Goal: Information Seeking & Learning: Learn about a topic

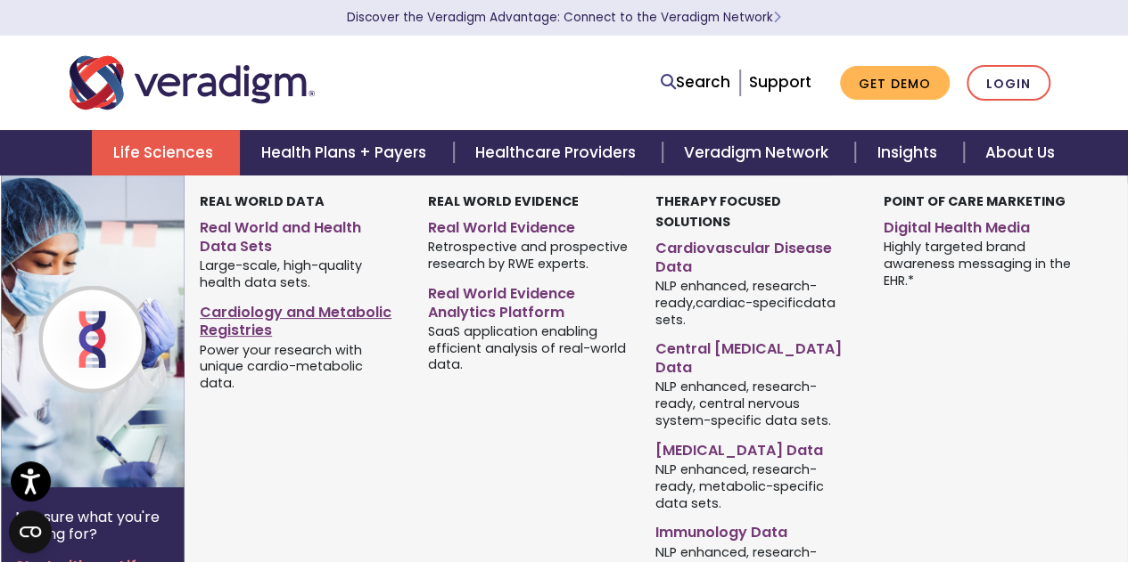
click at [262, 330] on link "Cardiology and Metabolic Registries" at bounding box center [300, 319] width 201 height 45
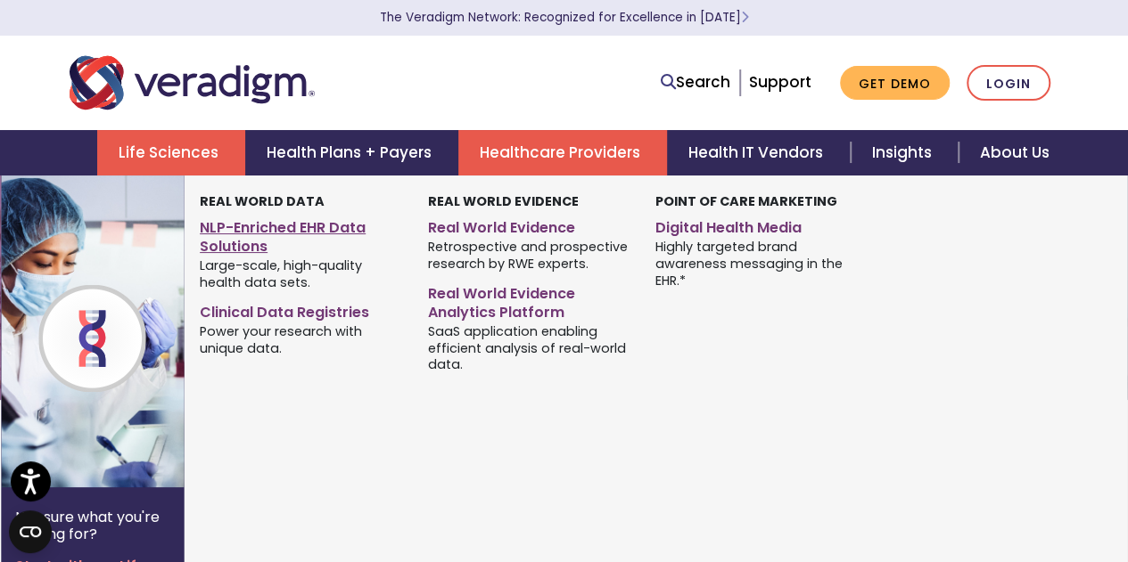
click at [239, 237] on link "NLP-Enriched EHR Data Solutions" at bounding box center [300, 234] width 201 height 45
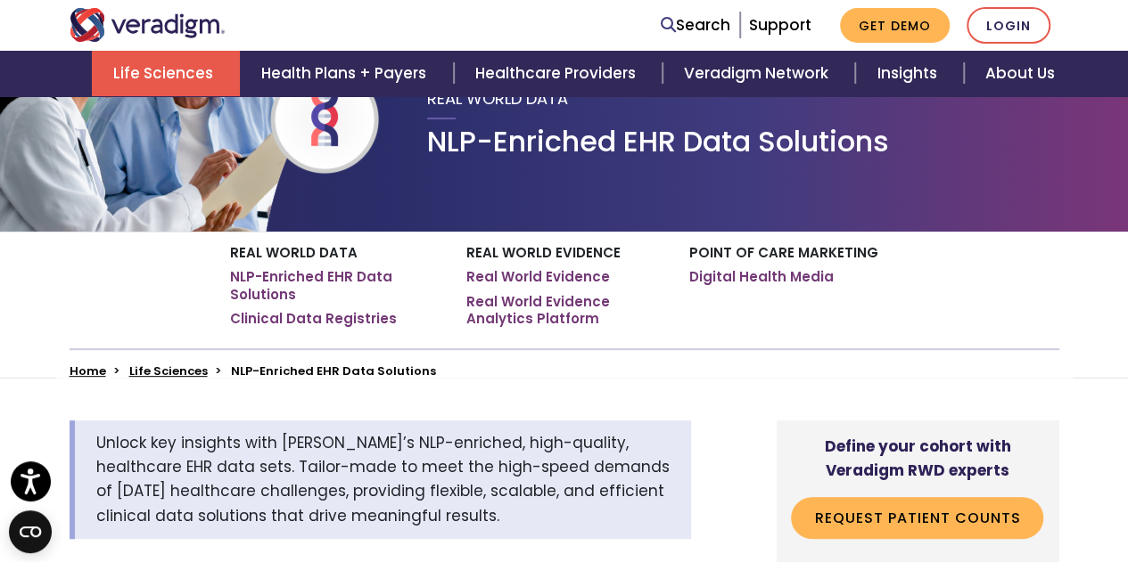
scroll to position [178, 0]
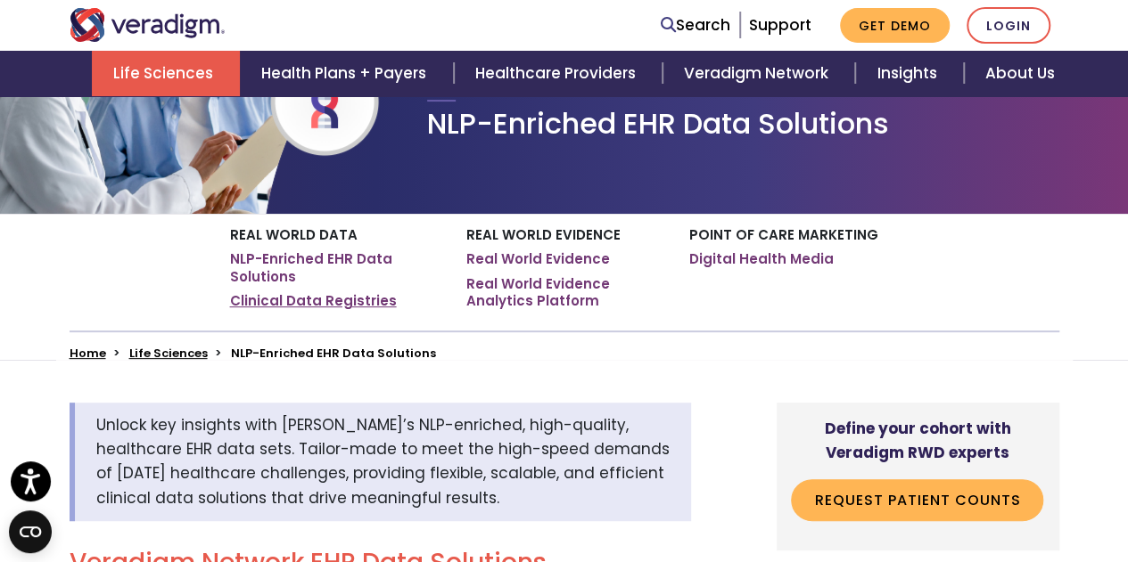
click at [318, 308] on link "Clinical Data Registries" at bounding box center [313, 301] width 167 height 18
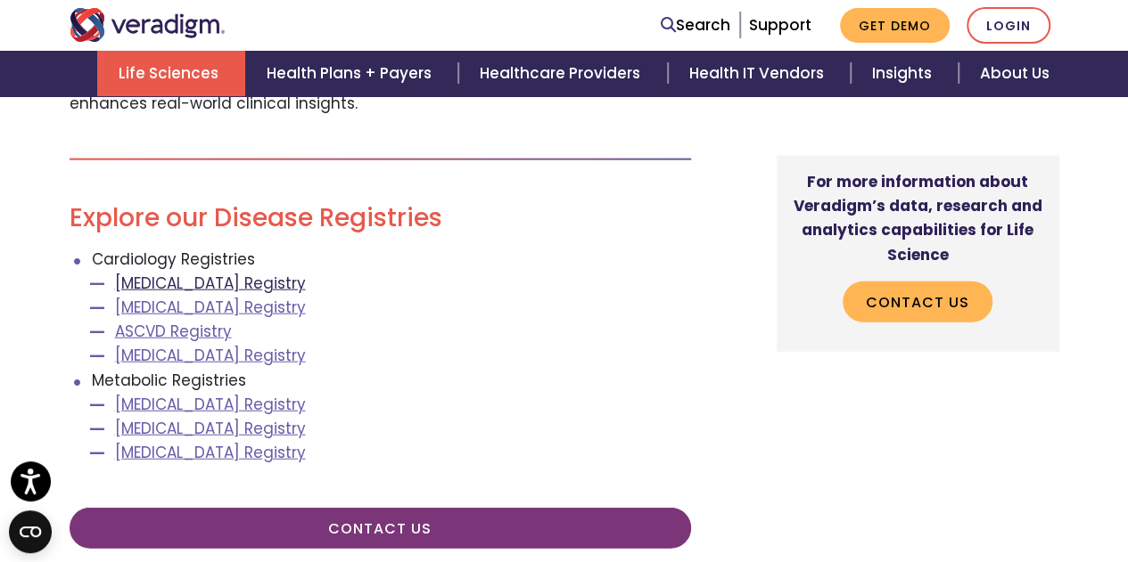
scroll to position [2050, 0]
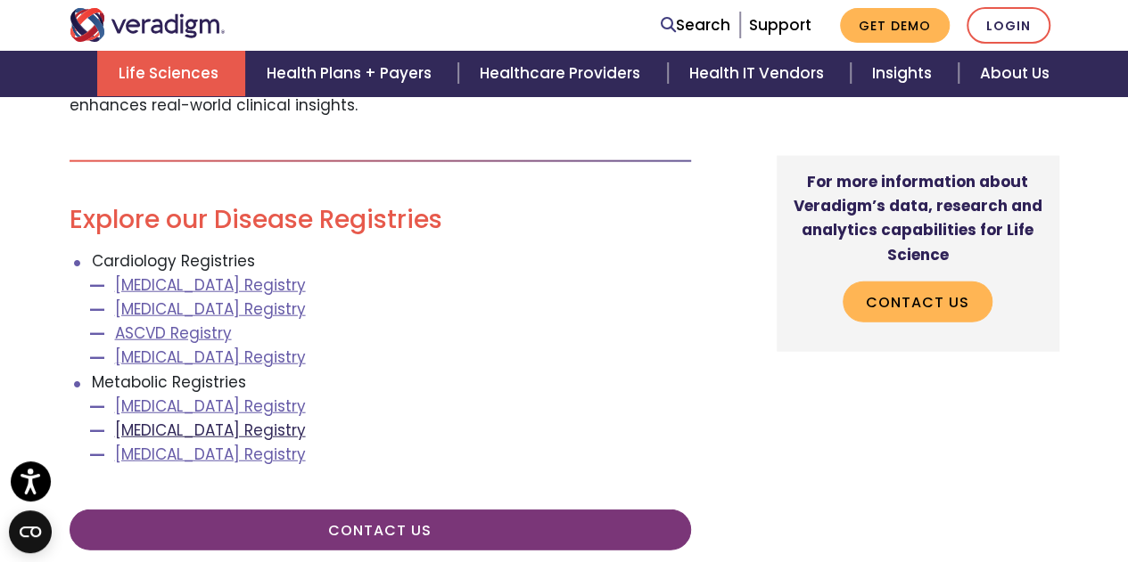
click at [232, 428] on link "[MEDICAL_DATA] Registry" at bounding box center [210, 430] width 191 height 21
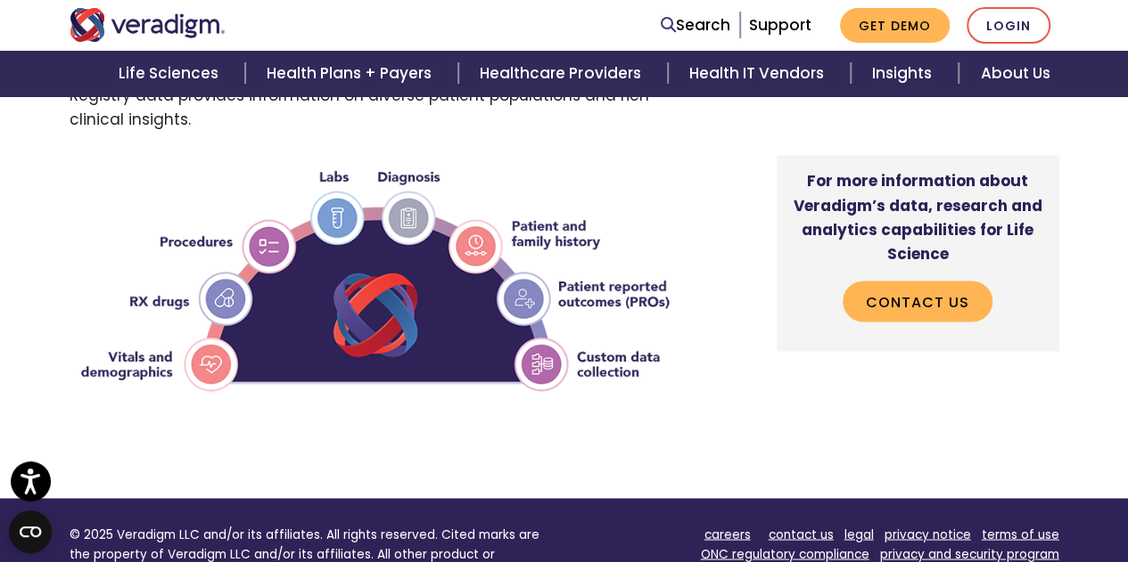
scroll to position [1337, 0]
